Goal: Book appointment/travel/reservation

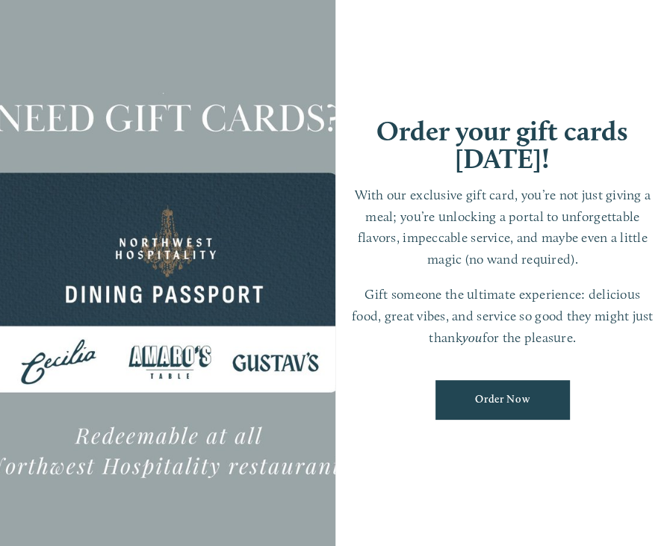
scroll to position [31, 0]
click at [169, 490] on div at bounding box center [167, 273] width 335 height 610
click at [492, 23] on div "Order your gift cards today! With our exclusive gift card, you’re not just givi…" at bounding box center [502, 273] width 335 height 610
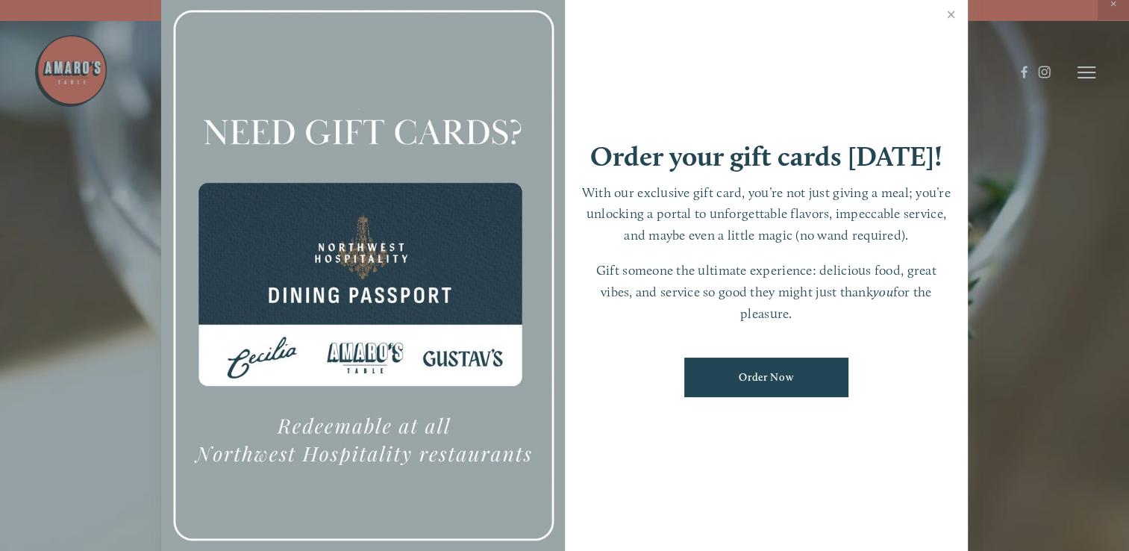
scroll to position [0, 0]
click at [669, 8] on link "Close" at bounding box center [951, 17] width 29 height 42
click at [669, 9] on p "Need a Gift Card? Online purchase for Downtown , Hazel Dell & Castle Rock are n…" at bounding box center [565, 15] width 1062 height 13
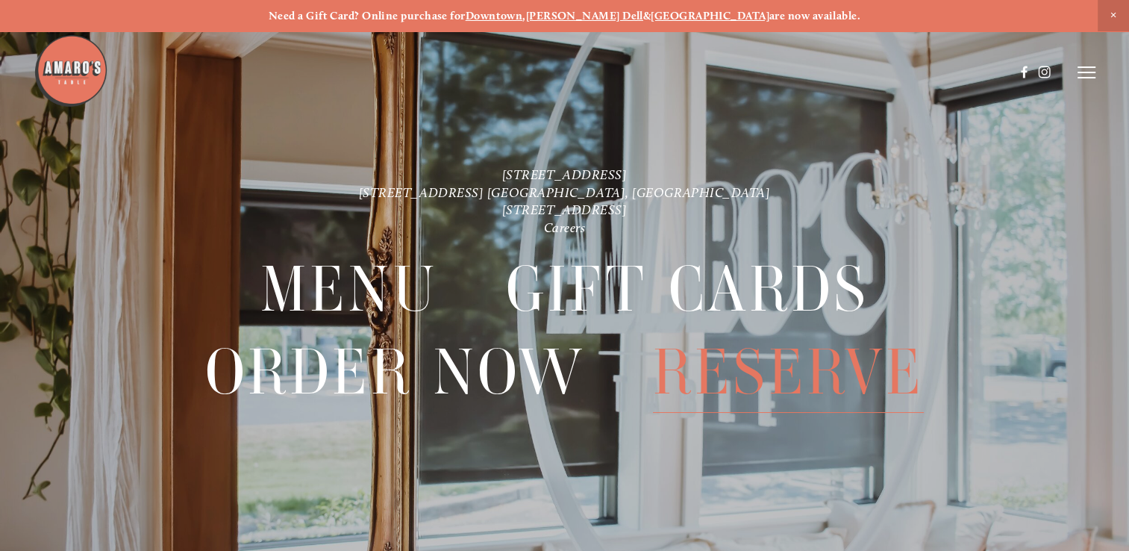
click at [669, 369] on span "Reserve" at bounding box center [789, 371] width 272 height 81
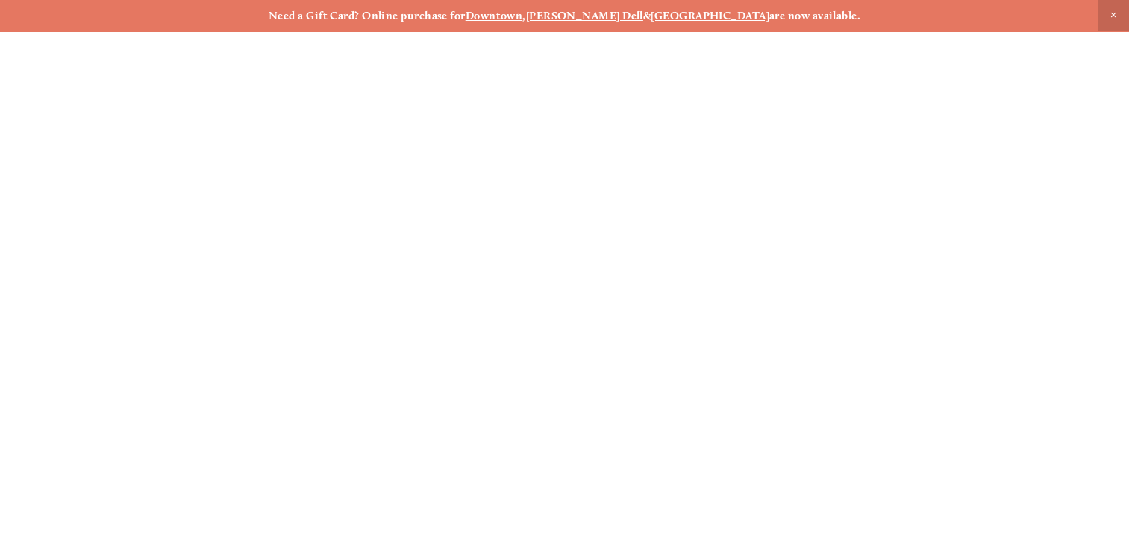
click at [669, 369] on span "Reserve" at bounding box center [789, 371] width 272 height 81
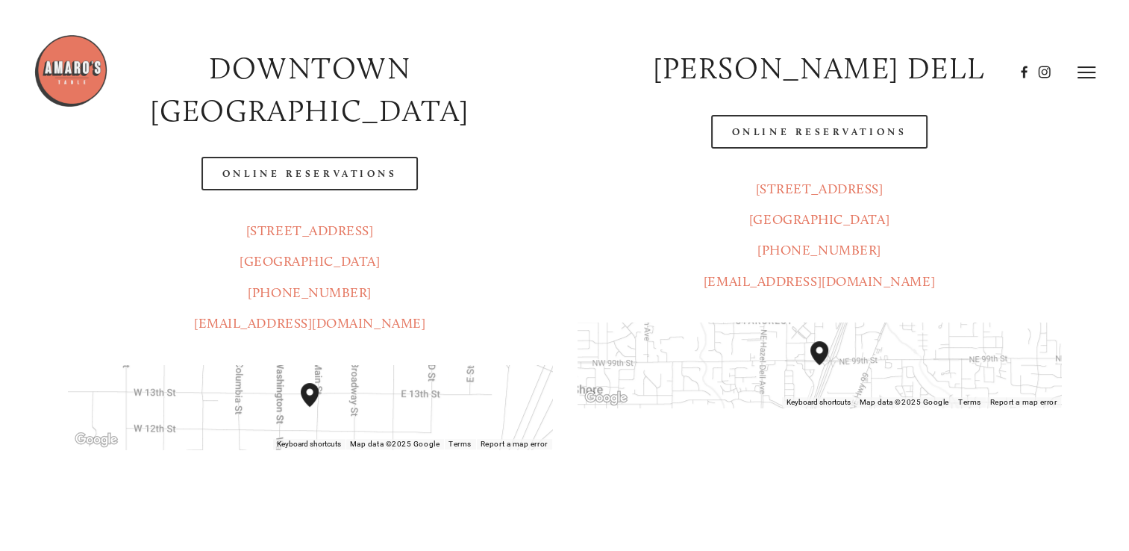
scroll to position [299, 0]
click at [817, 133] on header "Menu Order Now Visit Gallery 0" at bounding box center [564, 72] width 1061 height 145
click at [269, 136] on header "Menu Order Now Visit Gallery 0" at bounding box center [564, 72] width 1061 height 145
click at [790, 135] on header "Menu Order Now Visit Gallery 0" at bounding box center [564, 72] width 1061 height 145
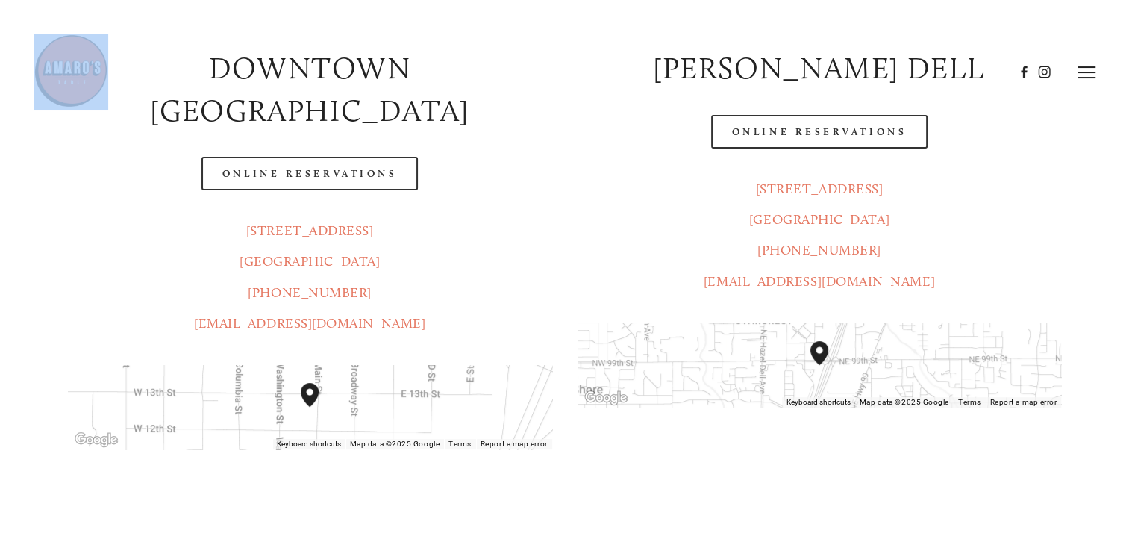
click at [790, 135] on header "Menu Order Now Visit Gallery 0" at bounding box center [564, 72] width 1061 height 145
click at [808, 143] on header "Menu Order Now Visit Gallery 0" at bounding box center [564, 72] width 1061 height 145
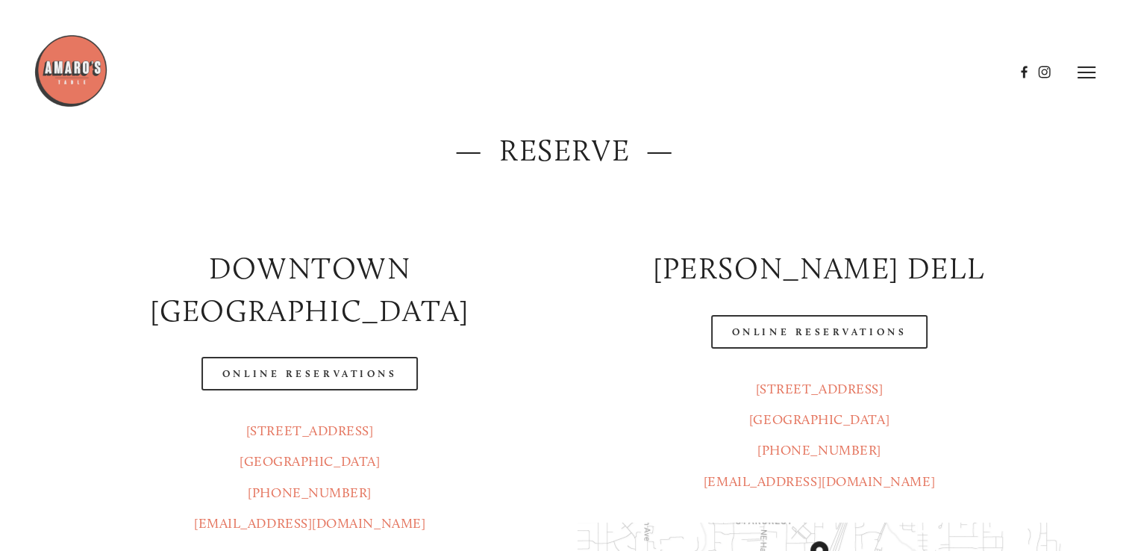
scroll to position [75, 0]
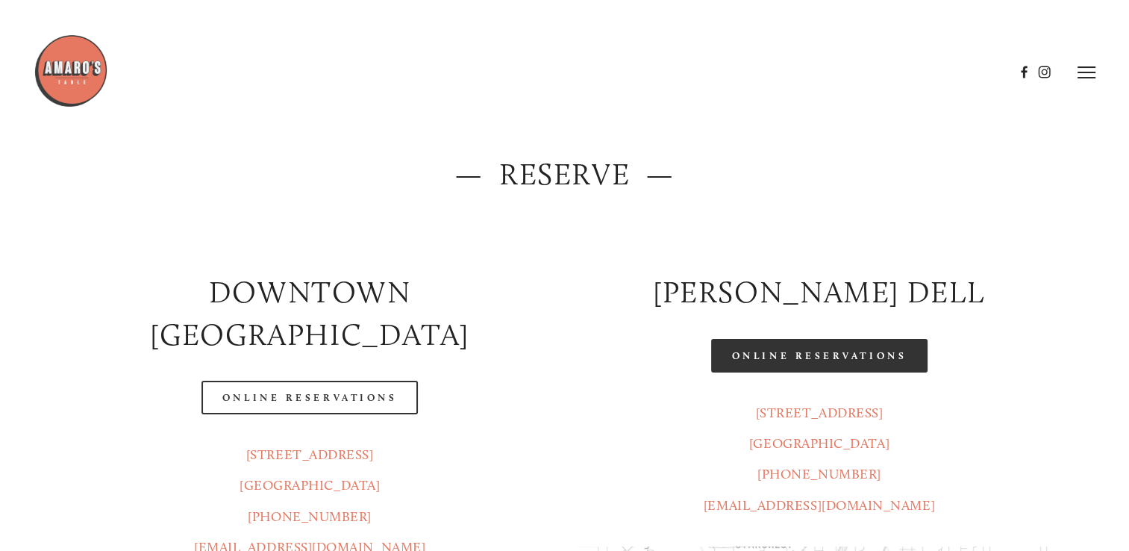
click at [775, 349] on link "Online Reservations" at bounding box center [819, 356] width 216 height 34
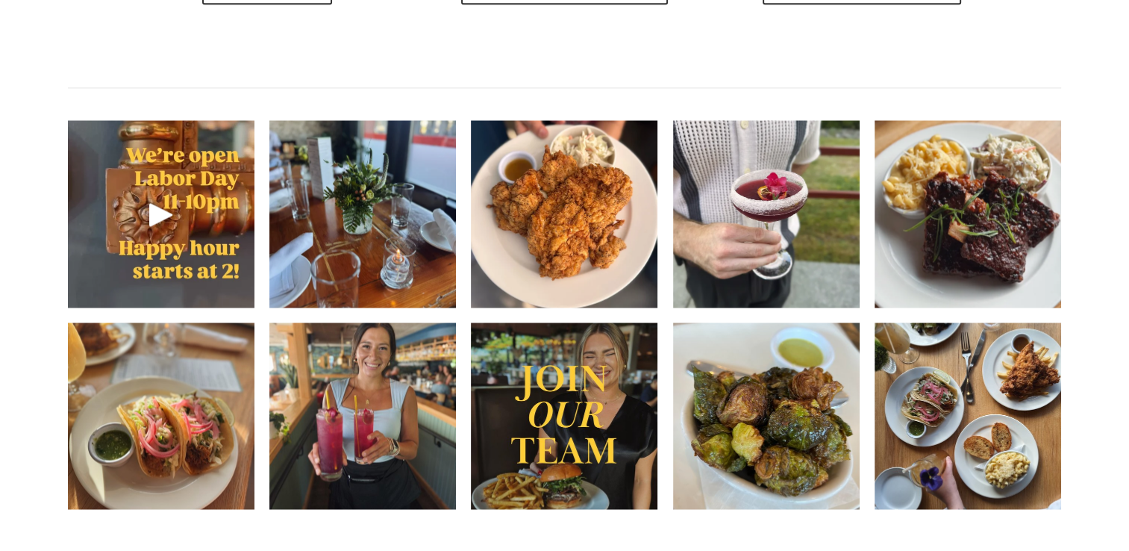
scroll to position [2090, 0]
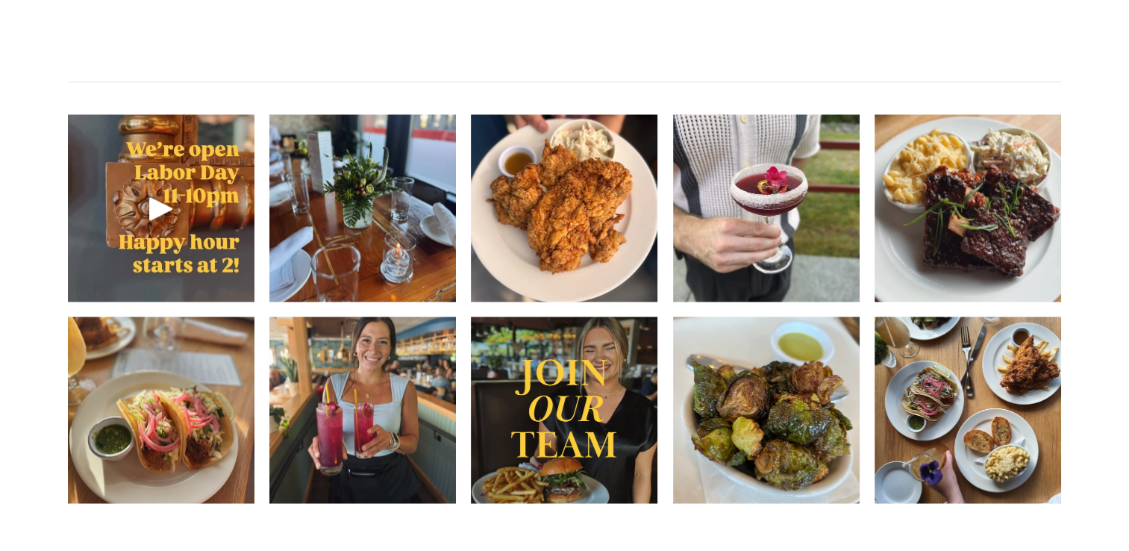
click at [558, 25] on div at bounding box center [524, 34] width 981 height 77
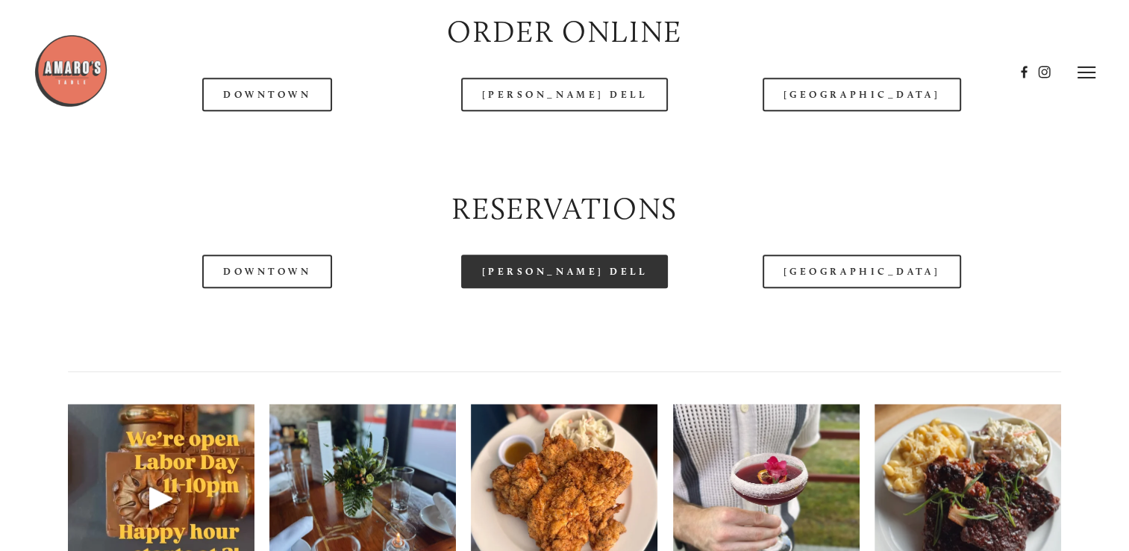
scroll to position [1791, 0]
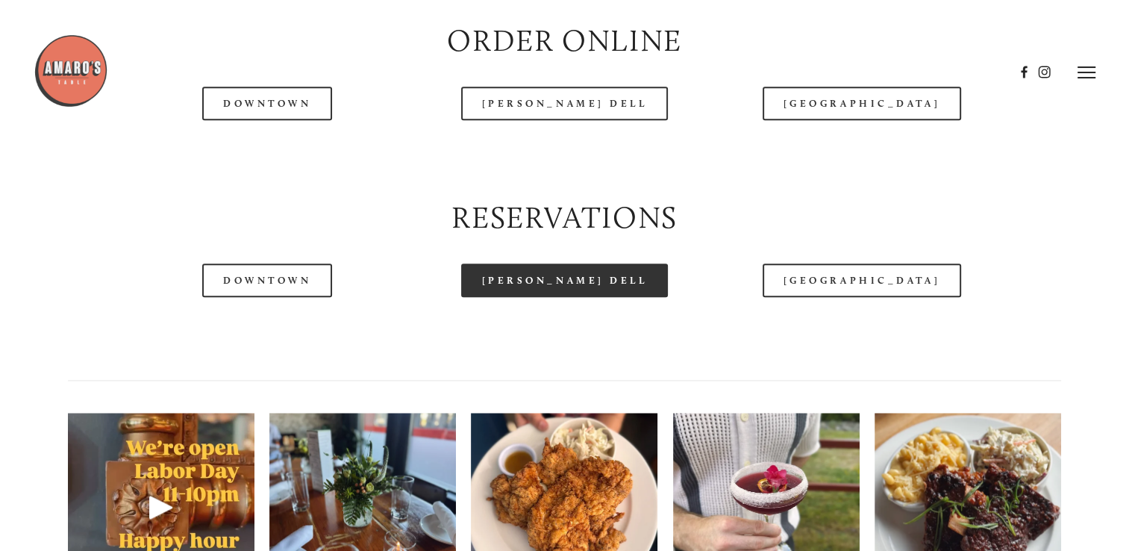
click at [573, 297] on link "[PERSON_NAME] Dell" at bounding box center [564, 280] width 207 height 34
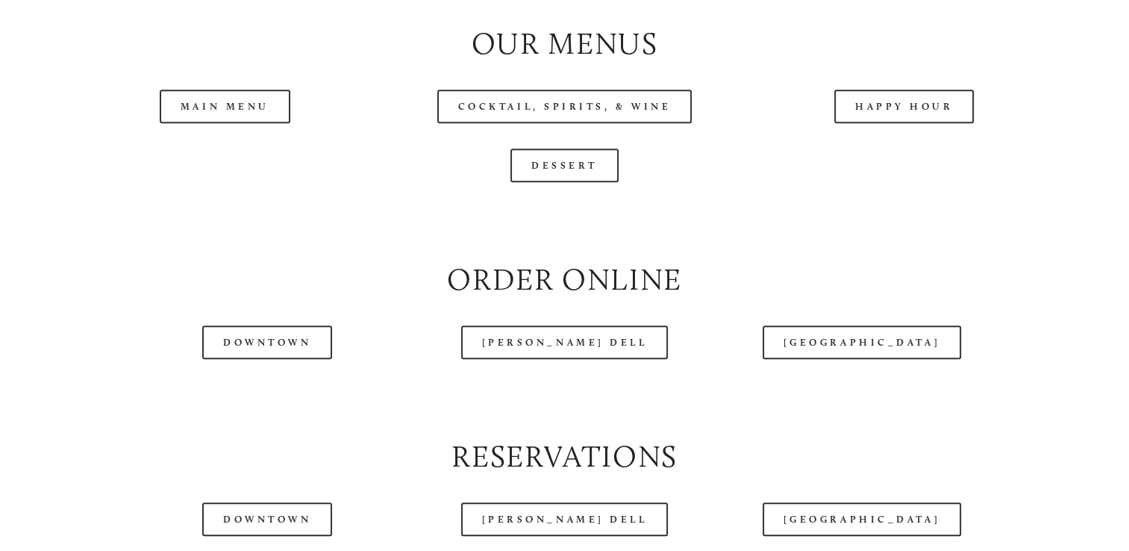
scroll to position [1591, 0]
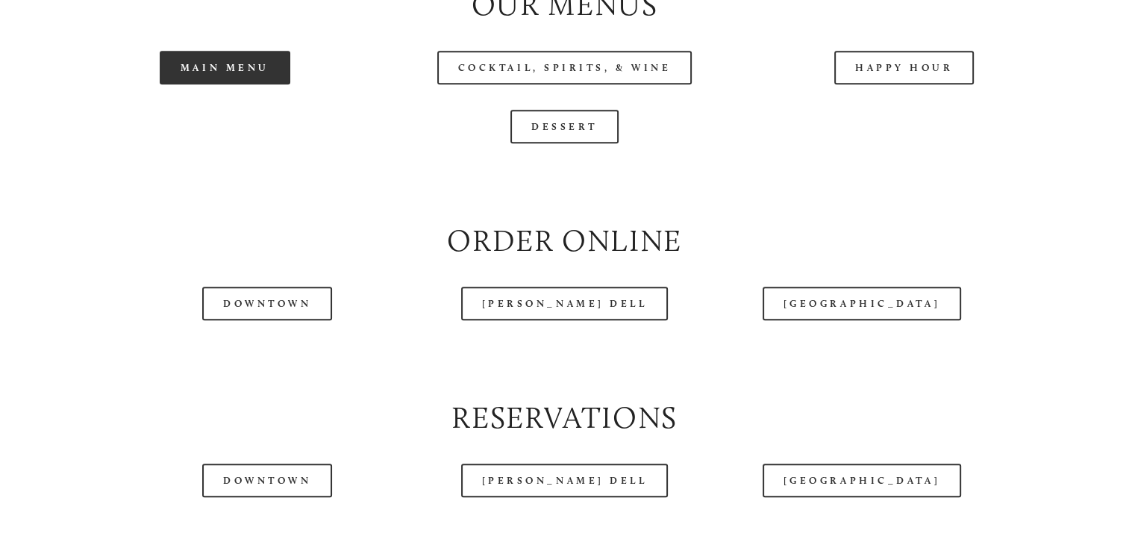
click at [212, 84] on link "Main Menu" at bounding box center [225, 68] width 131 height 34
